Goal: Task Accomplishment & Management: Use online tool/utility

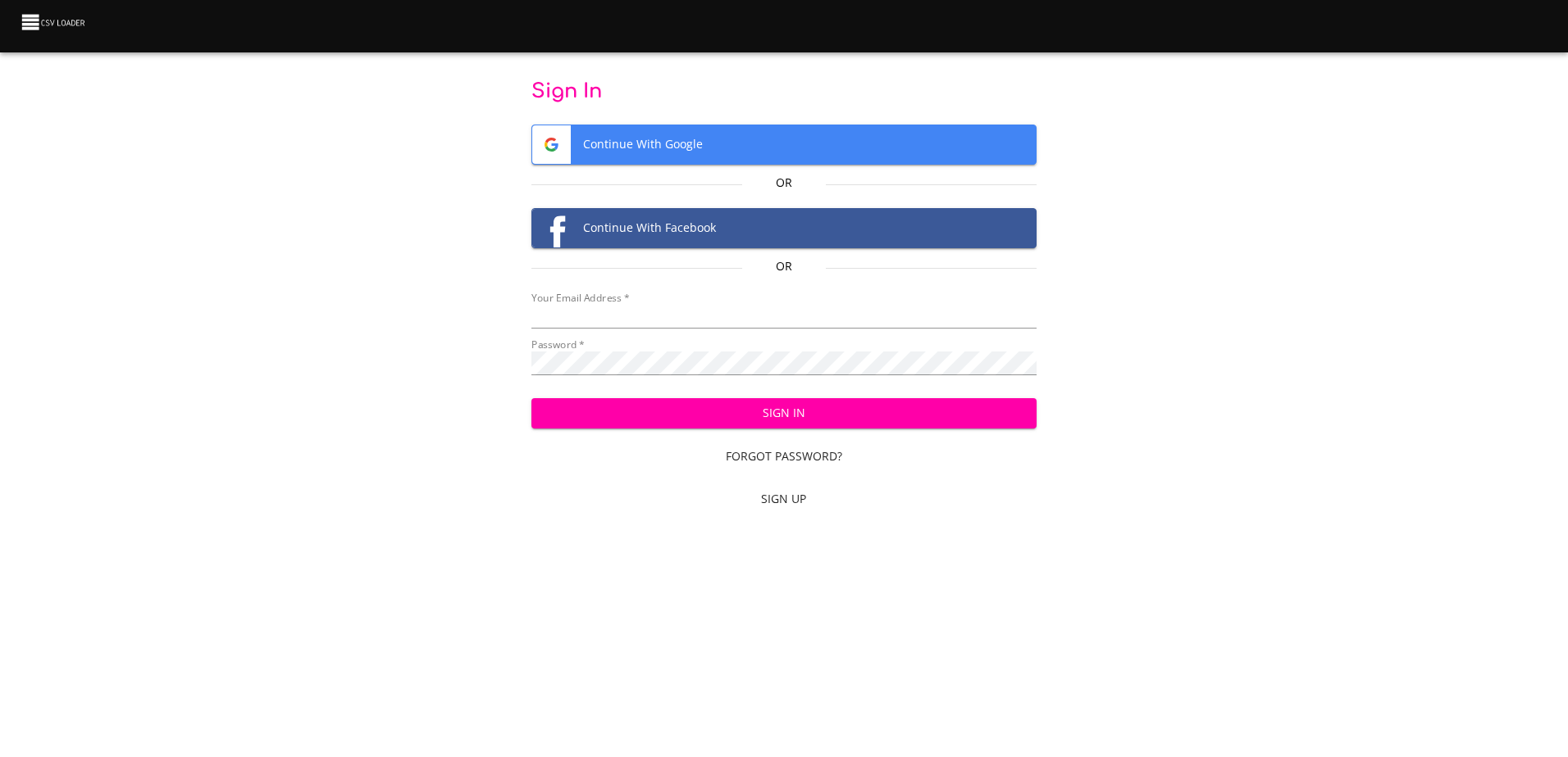
type input "[EMAIL_ADDRESS][DOMAIN_NAME]"
drag, startPoint x: 0, startPoint y: 0, endPoint x: 819, endPoint y: 414, distance: 917.7
click at [819, 414] on span "Sign In" at bounding box center [783, 413] width 479 height 21
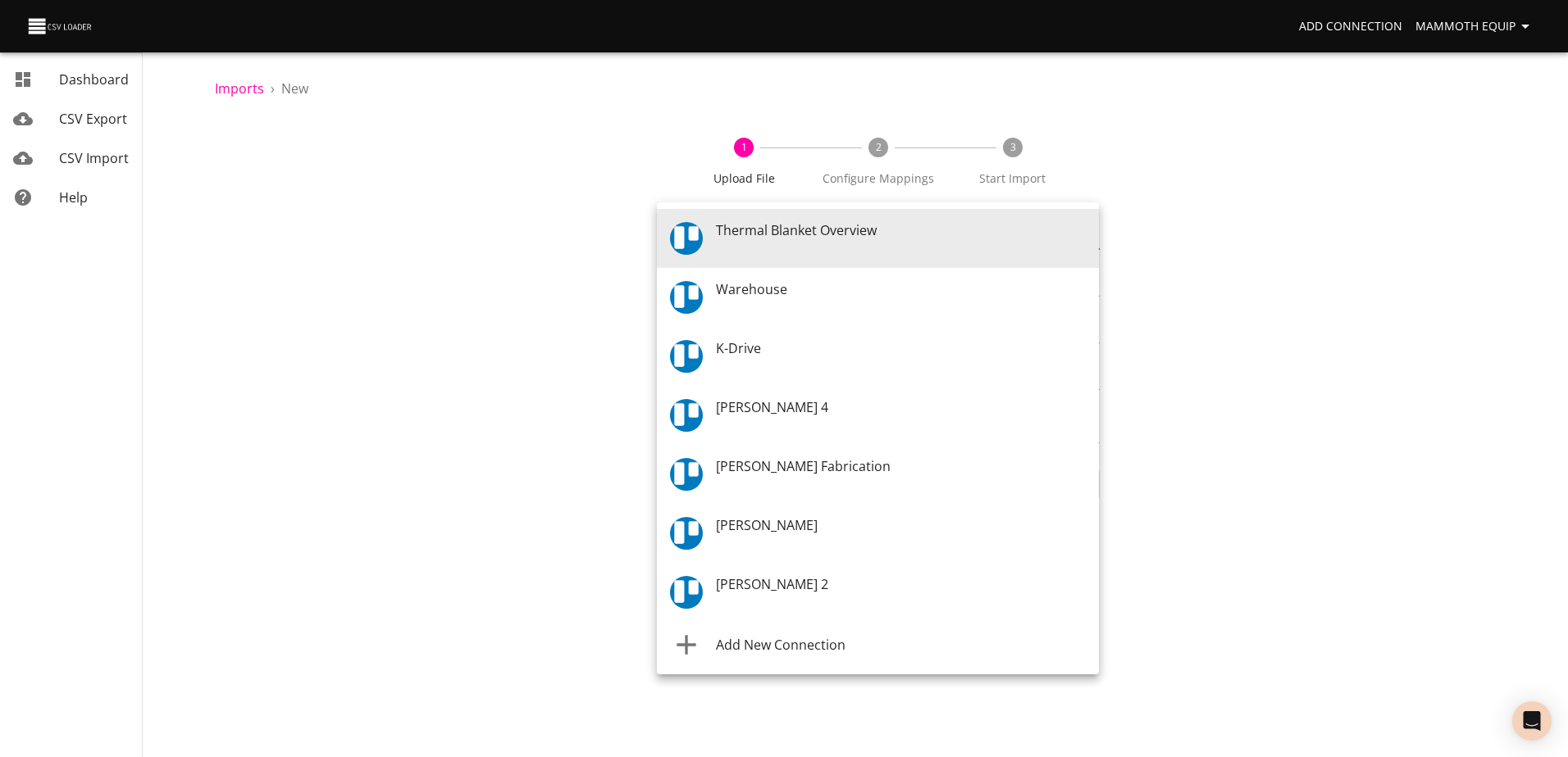
click at [1088, 236] on body "Add Connection Mammoth Equip Dashboard CSV Export CSV Import Help Imports › New…" at bounding box center [784, 378] width 1568 height 757
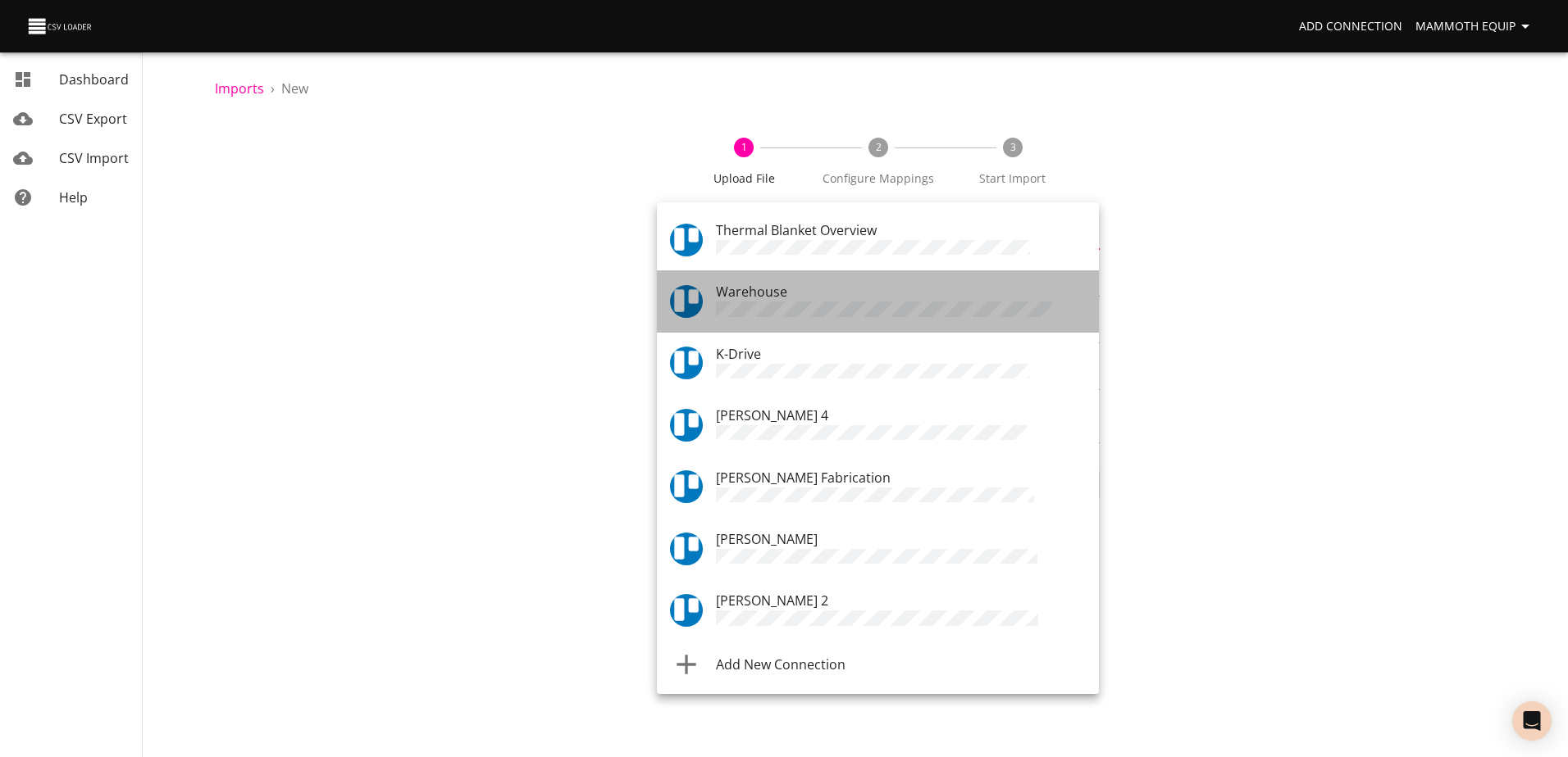
click at [793, 292] on div "Warehouse" at bounding box center [900, 301] width 370 height 39
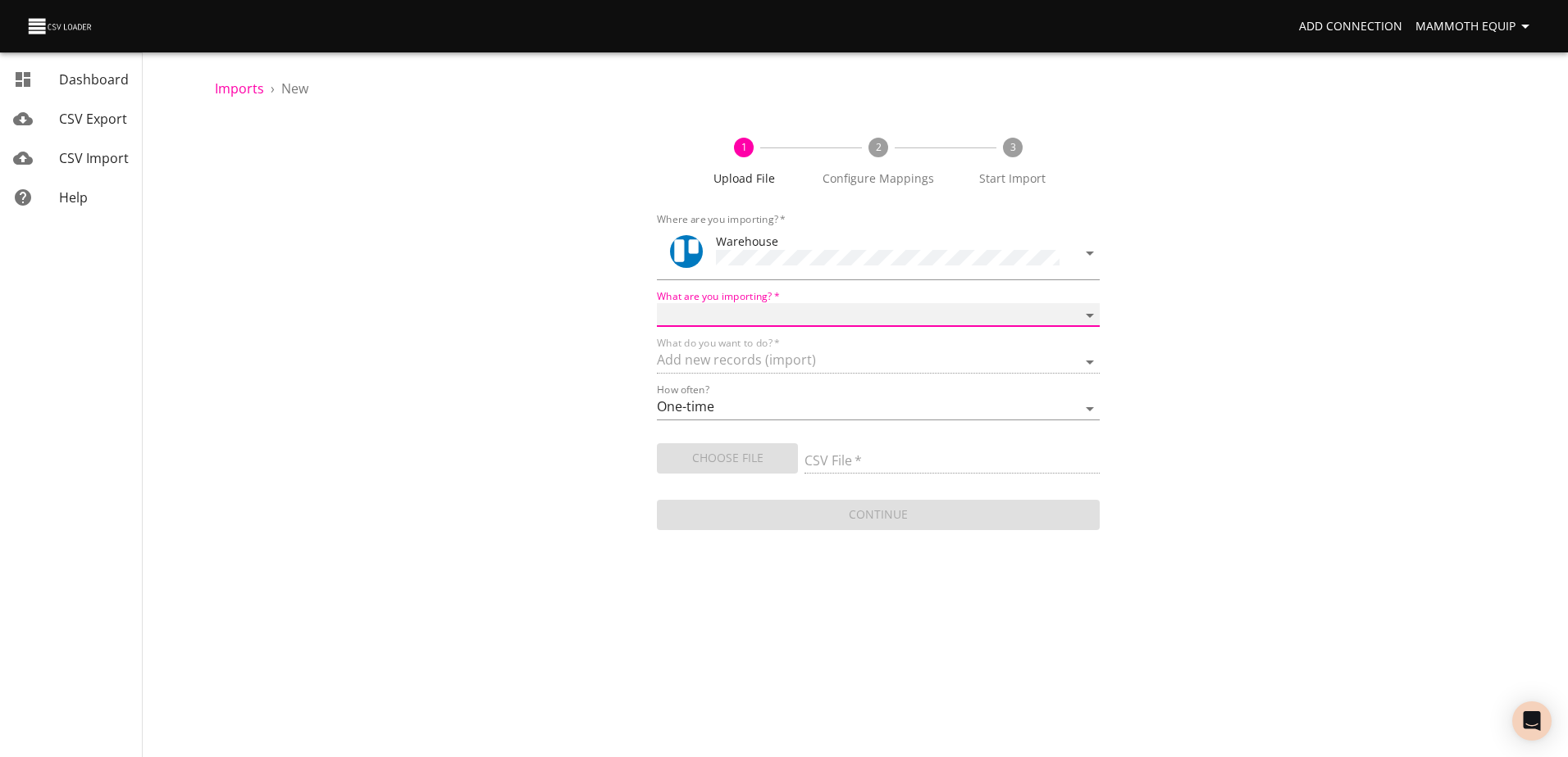
click at [1088, 311] on select "Boards Cards Checkitems Checklists" at bounding box center [878, 315] width 442 height 24
select select "cards"
click at [657, 303] on select "Boards Cards Checkitems Checklists" at bounding box center [878, 315] width 442 height 24
click at [724, 458] on span "Choose File" at bounding box center [728, 459] width 115 height 21
type input "Import1.xlsx"
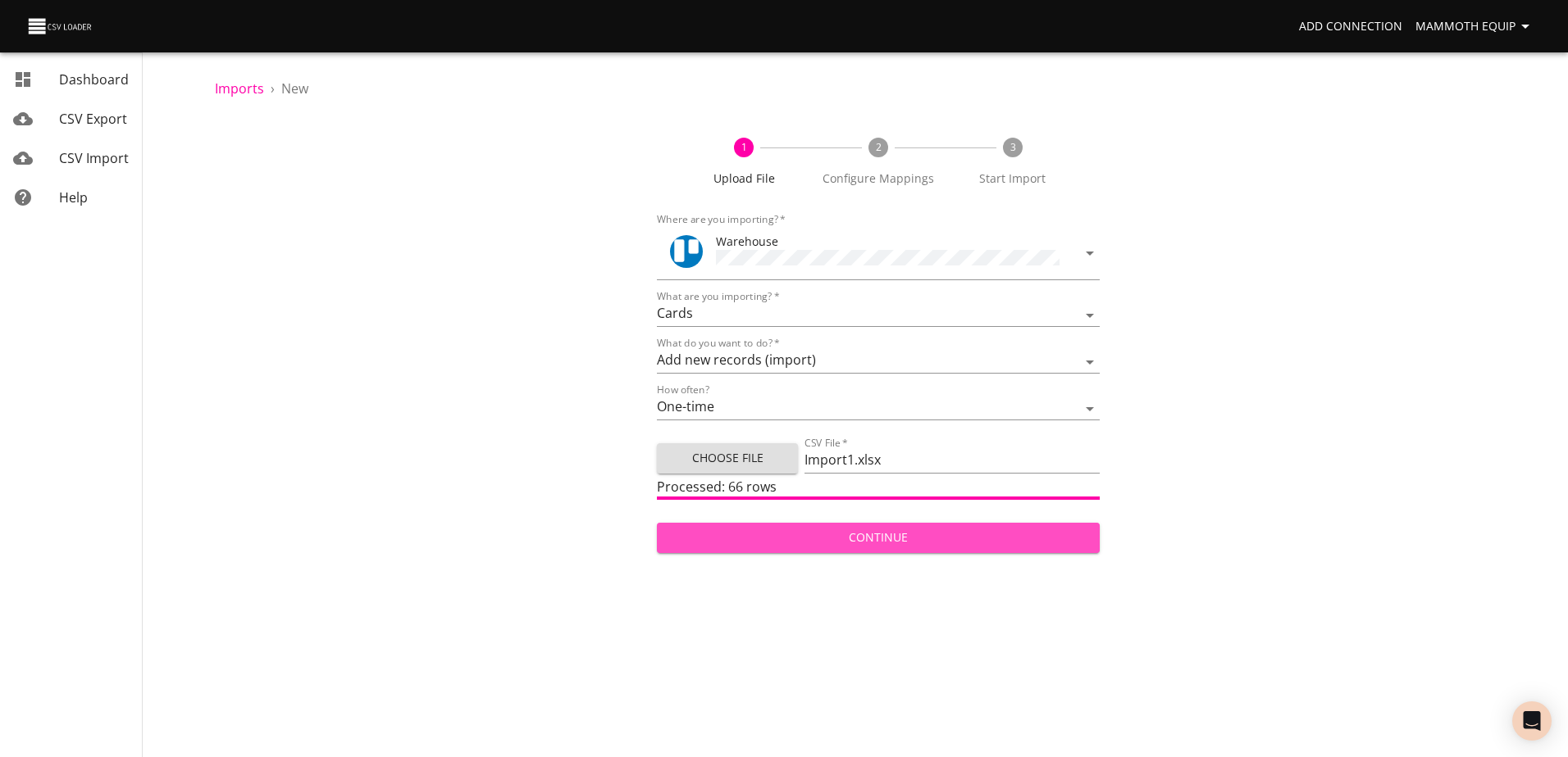
drag, startPoint x: 796, startPoint y: 535, endPoint x: 738, endPoint y: 534, distance: 58.0
click at [796, 535] on span "Continue" at bounding box center [877, 538] width 415 height 21
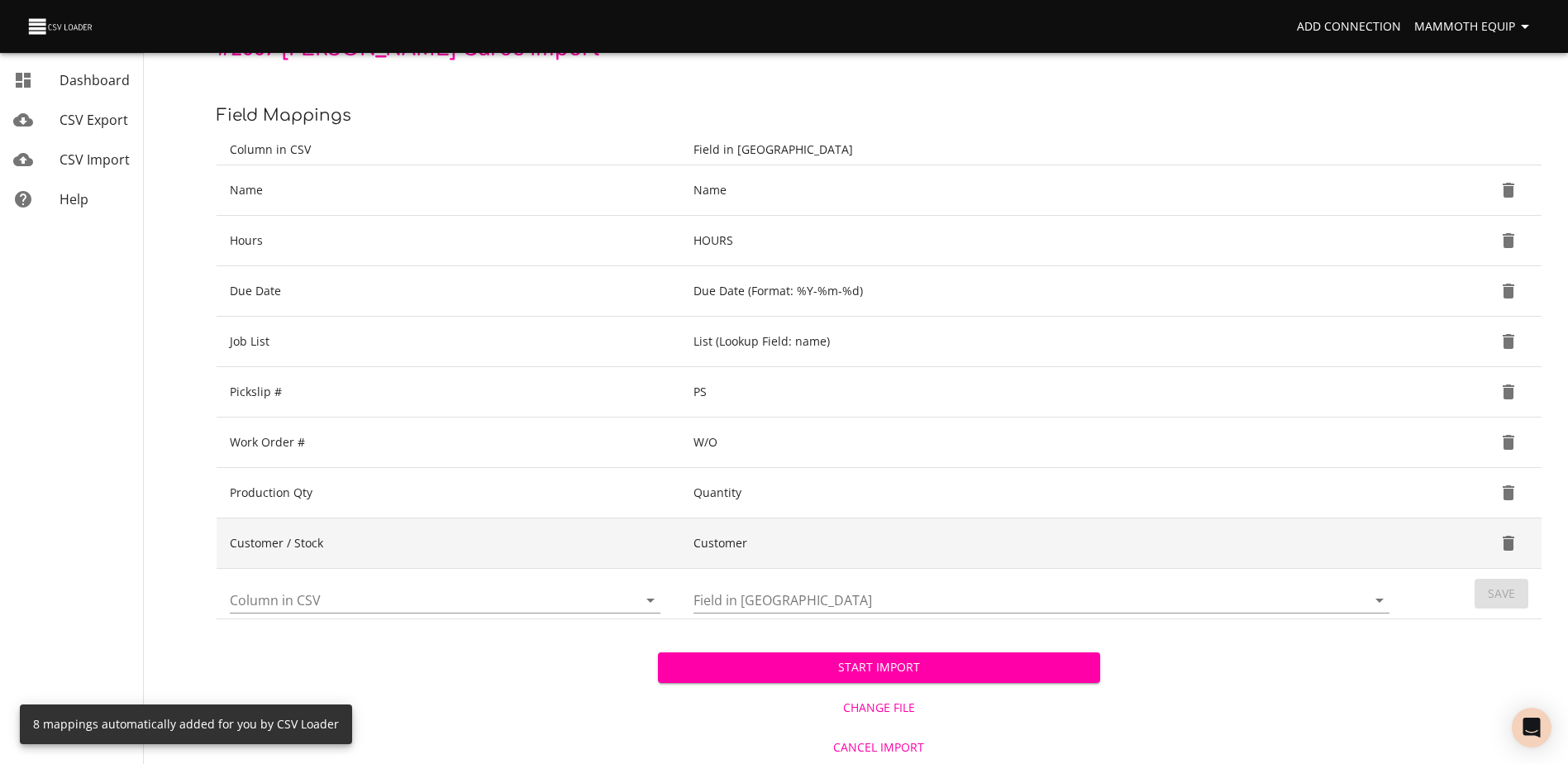
scroll to position [175, 0]
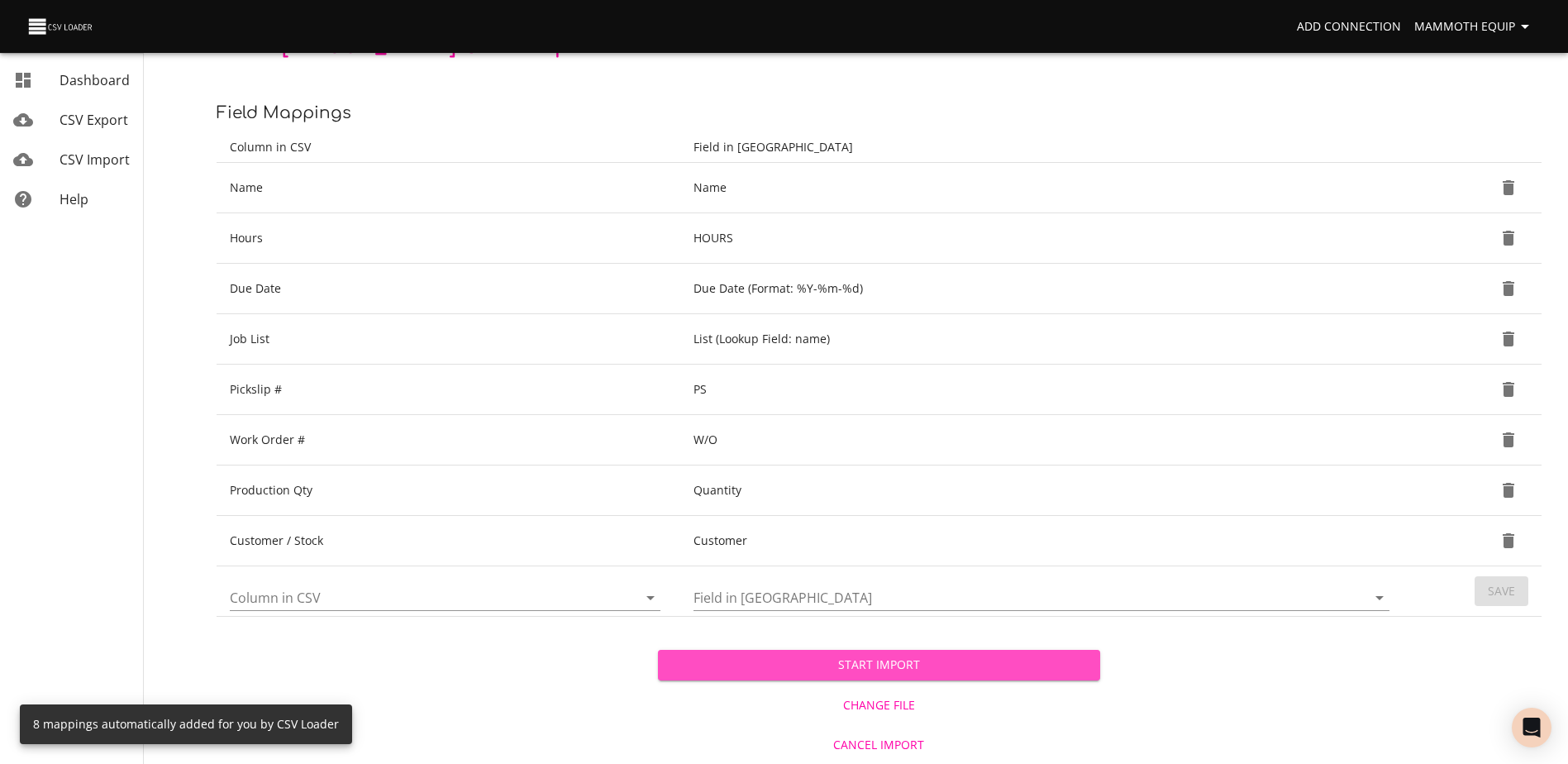
click at [764, 669] on span "Start Import" at bounding box center [878, 665] width 415 height 21
